Goal: Task Accomplishment & Management: Complete application form

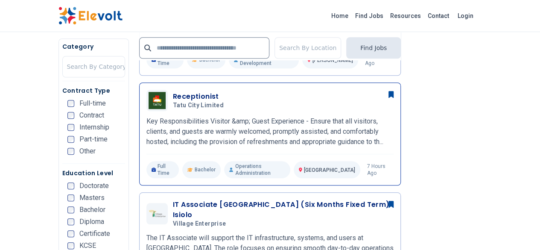
scroll to position [312, 0]
click at [173, 91] on h3 "Receptionist" at bounding box center [200, 96] width 54 height 10
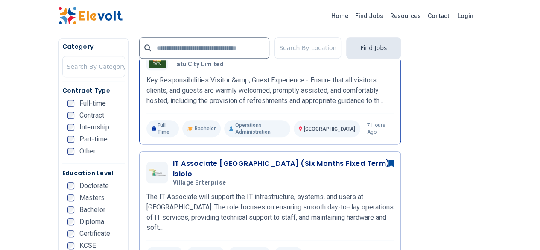
scroll to position [353, 0]
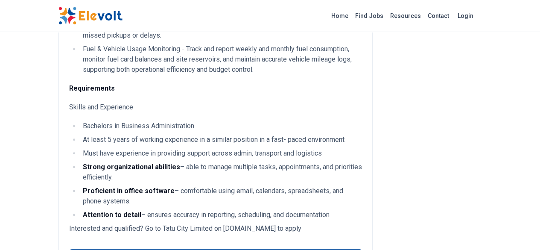
scroll to position [322, 0]
